Goal: Transaction & Acquisition: Purchase product/service

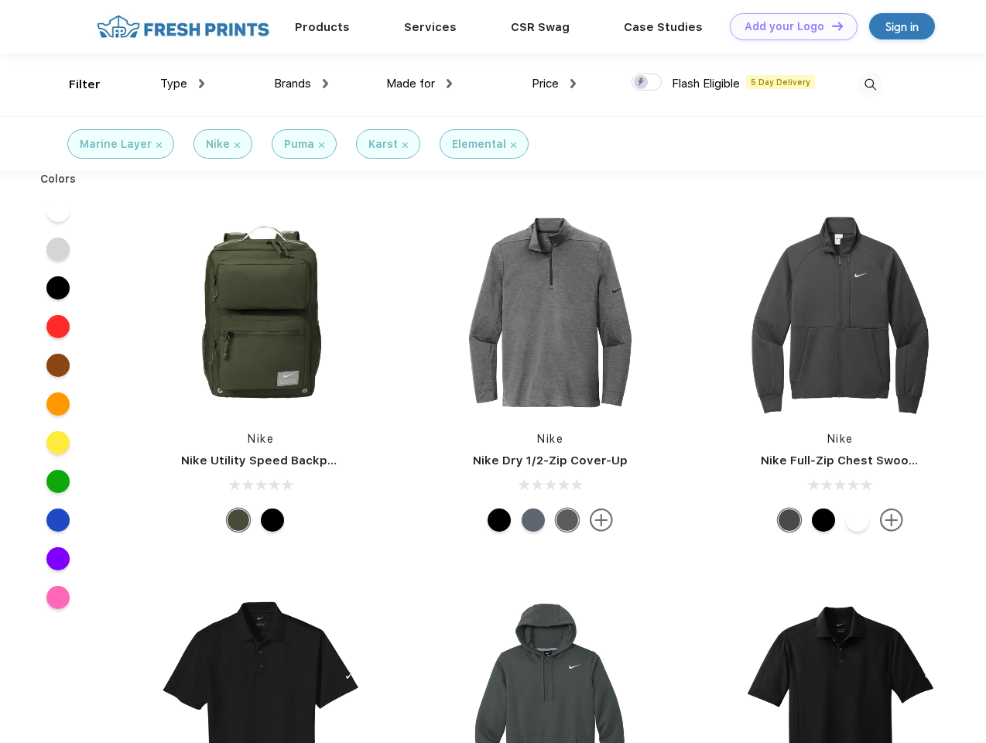
scroll to position [1, 0]
click at [788, 26] on link "Add your Logo Design Tool" at bounding box center [794, 26] width 128 height 27
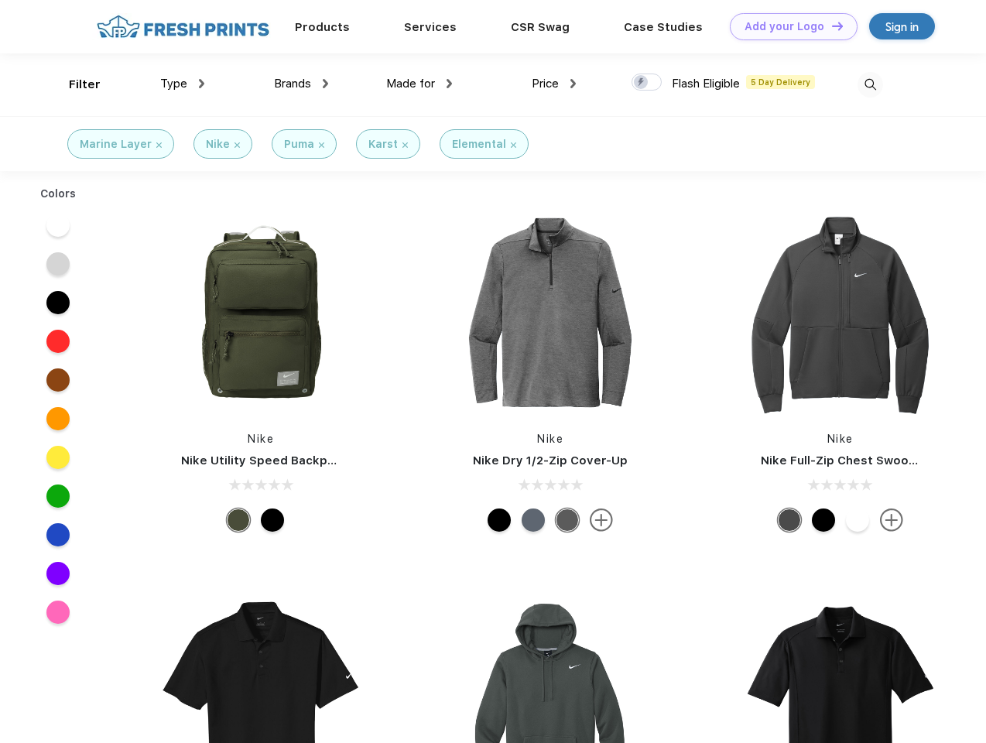
click at [0, 0] on div "Design Tool" at bounding box center [0, 0] width 0 height 0
click at [830, 26] on link "Add your Logo Design Tool" at bounding box center [794, 26] width 128 height 27
click at [74, 84] on div "Filter" at bounding box center [85, 85] width 32 height 18
click at [183, 84] on span "Type" at bounding box center [173, 84] width 27 height 14
click at [301, 84] on span "Brands" at bounding box center [292, 84] width 37 height 14
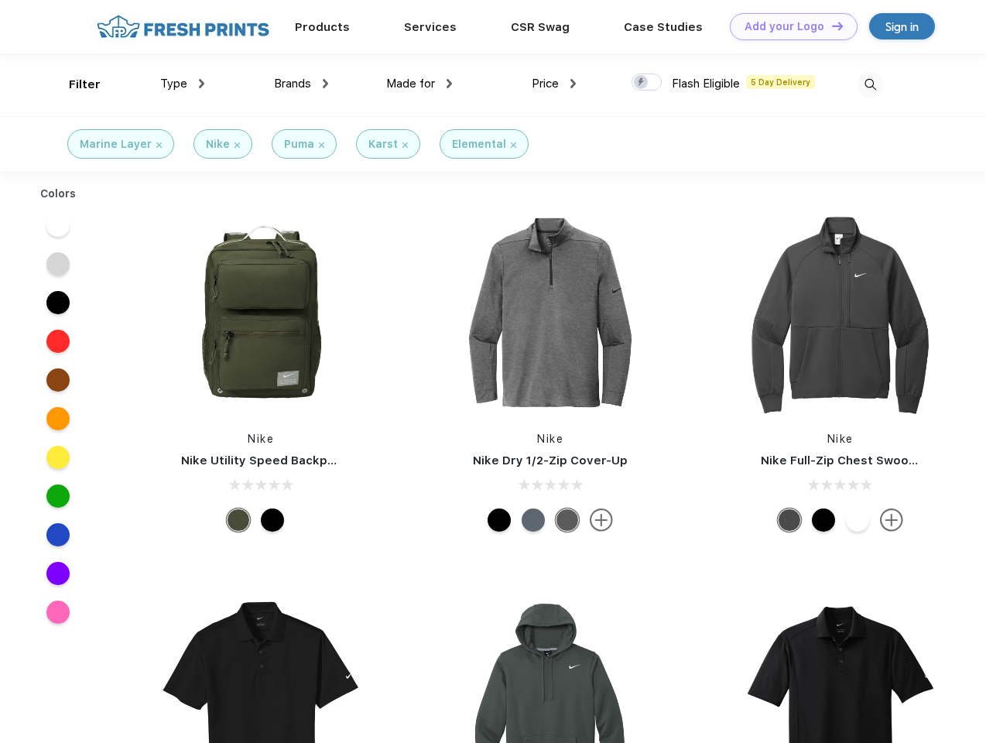
click at [419, 84] on span "Made for" at bounding box center [410, 84] width 49 height 14
click at [554, 84] on span "Price" at bounding box center [545, 84] width 27 height 14
click at [647, 83] on div at bounding box center [646, 82] width 30 height 17
click at [642, 83] on input "checkbox" at bounding box center [636, 78] width 10 height 10
click at [870, 84] on img at bounding box center [870, 85] width 26 height 26
